Goal: Information Seeking & Learning: Learn about a topic

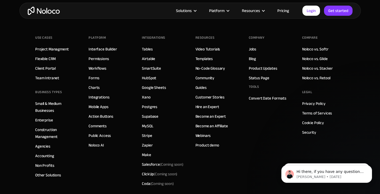
scroll to position [3468, 0]
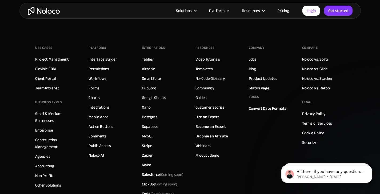
click at [148, 181] on div "ClickUp (Coming soon)" at bounding box center [160, 184] width 36 height 7
click at [148, 171] on div "Salesforce (Coming soon)" at bounding box center [163, 174] width 42 height 7
click at [253, 65] on link "Blog" at bounding box center [252, 68] width 7 height 7
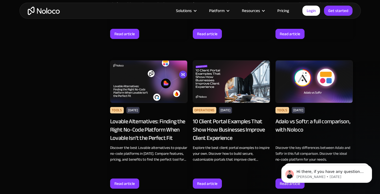
scroll to position [3407, 0]
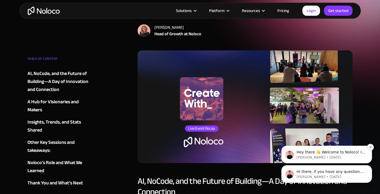
click at [368, 150] on button "Dismiss notification" at bounding box center [370, 147] width 7 height 7
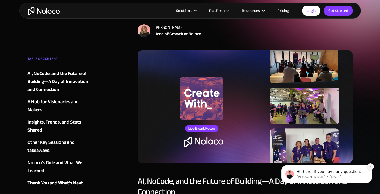
click at [369, 168] on button "Dismiss notification" at bounding box center [370, 166] width 7 height 7
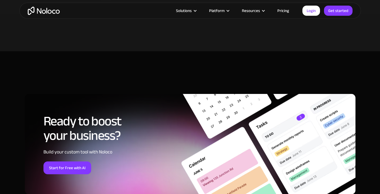
scroll to position [2349, 0]
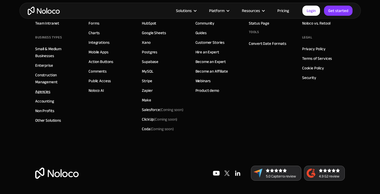
click at [46, 91] on link "Agencies" at bounding box center [42, 91] width 15 height 7
